Goal: Transaction & Acquisition: Book appointment/travel/reservation

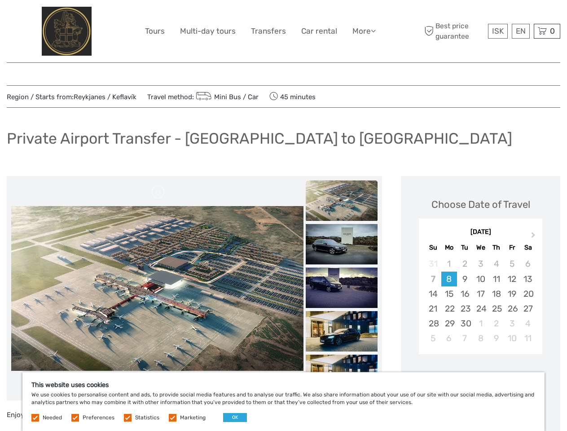
click at [363, 31] on link "More" at bounding box center [363, 31] width 23 height 13
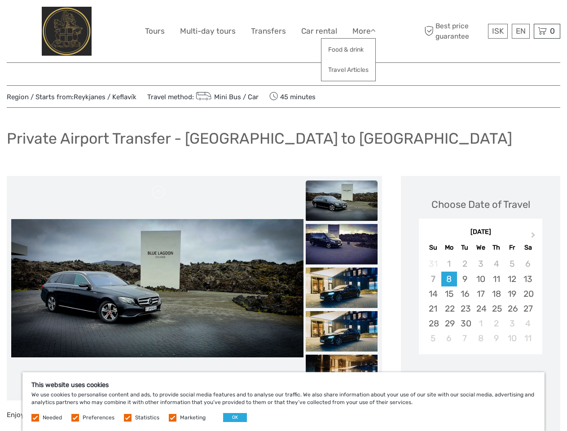
click at [374, 31] on icon at bounding box center [373, 31] width 5 height 8
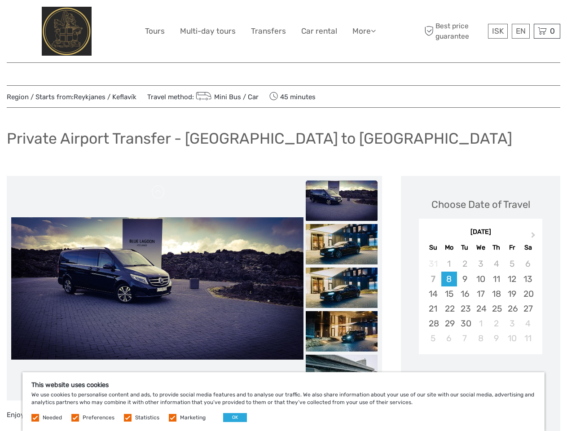
click at [497, 31] on span "ISK" at bounding box center [498, 30] width 12 height 9
click at [520, 31] on div "EN English Español Deutsch" at bounding box center [521, 31] width 18 height 15
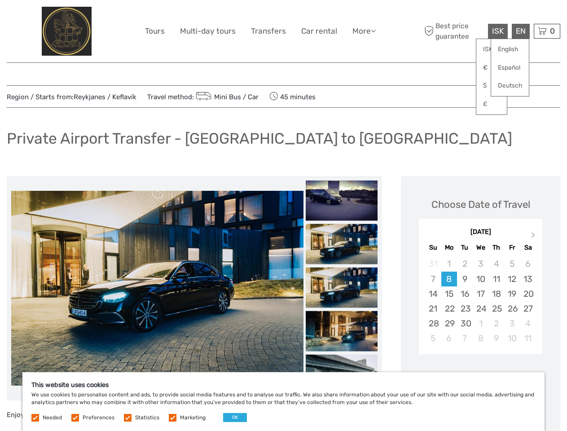
click at [547, 31] on div "0 Items Total 0 ISK Checkout The shopping cart is empty." at bounding box center [547, 31] width 26 height 15
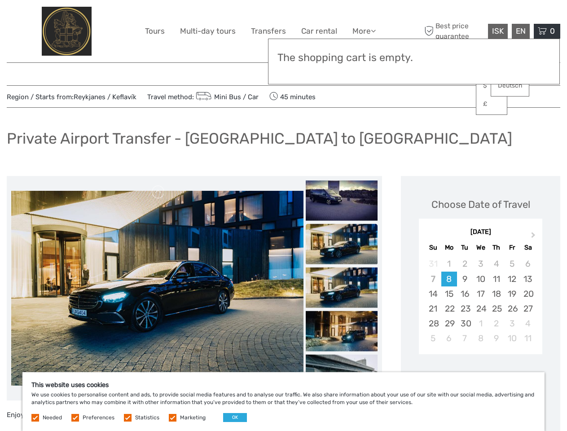
click at [157, 288] on img at bounding box center [157, 288] width 292 height 195
click at [158, 192] on link at bounding box center [158, 192] width 14 height 14
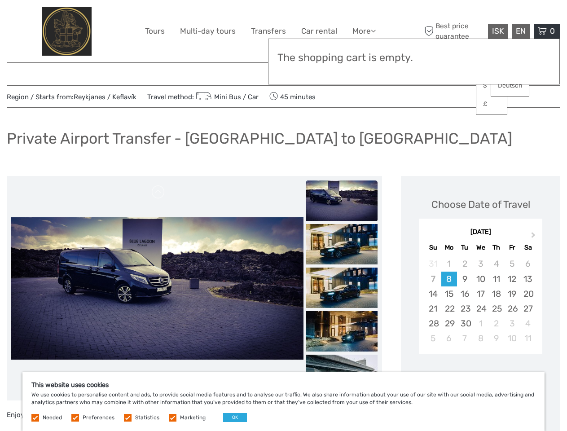
click at [342, 70] on div "Items Total 0 ISK Checkout The shopping cart is empty." at bounding box center [414, 62] width 292 height 46
